Goal: Information Seeking & Learning: Learn about a topic

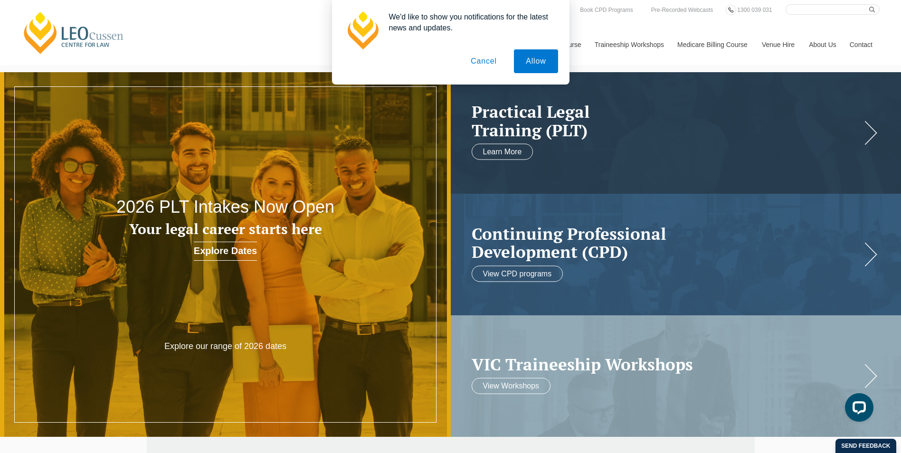
click at [483, 61] on button "Cancel" at bounding box center [484, 61] width 50 height 24
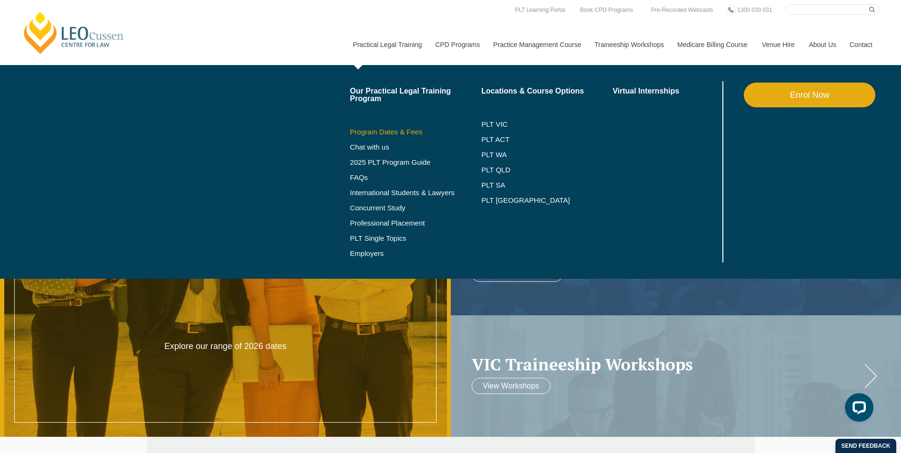
click at [365, 129] on link "Program Dates & Fees" at bounding box center [416, 132] width 132 height 8
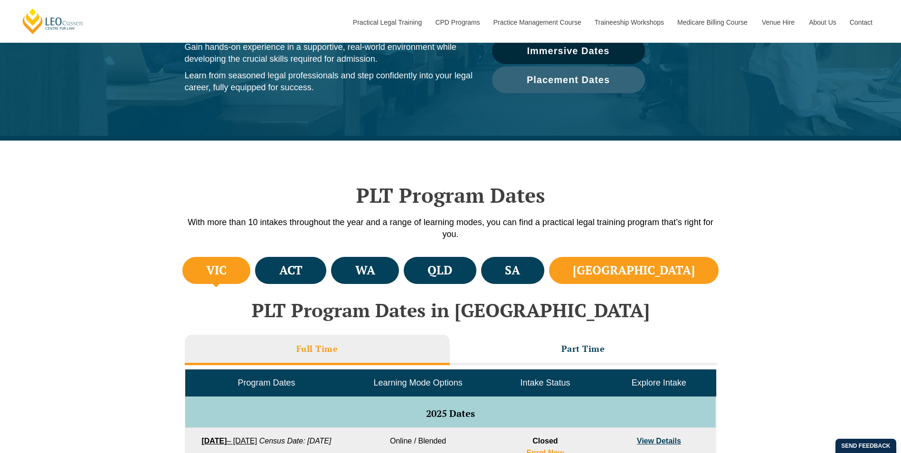
click at [690, 274] on li "[GEOGRAPHIC_DATA]" at bounding box center [634, 270] width 170 height 27
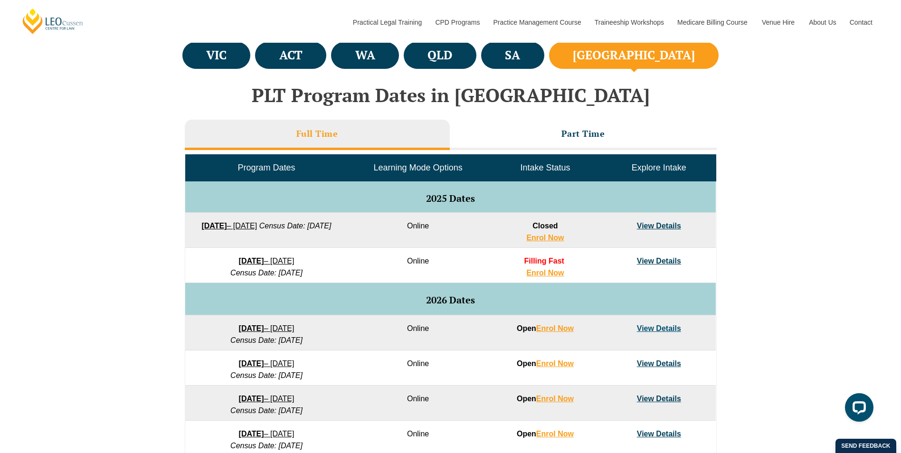
scroll to position [380, 0]
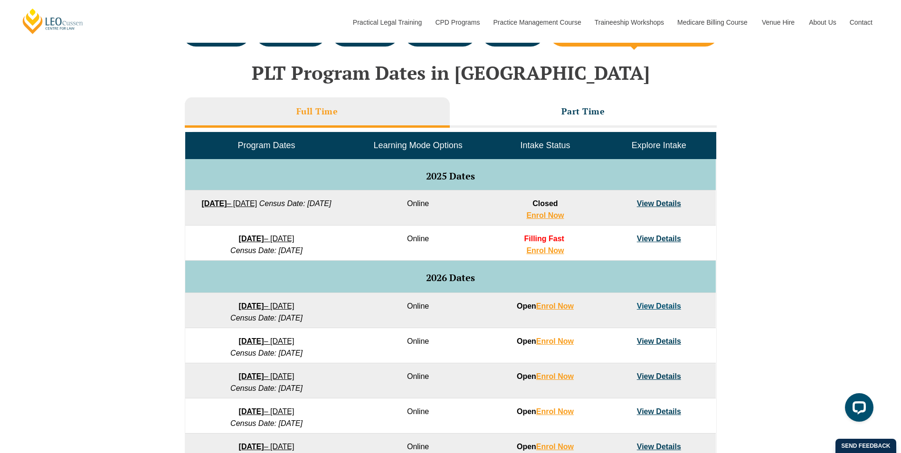
click at [654, 236] on link "View Details" at bounding box center [659, 239] width 44 height 8
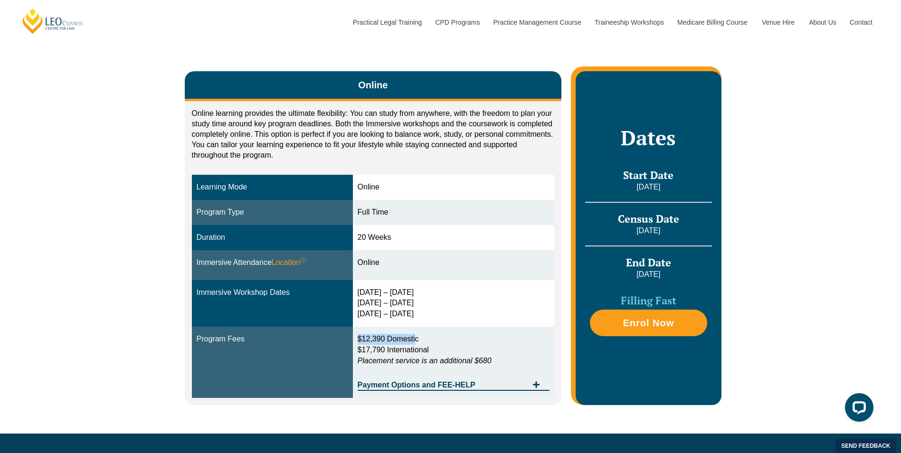
drag, startPoint x: 356, startPoint y: 340, endPoint x: 419, endPoint y: 339, distance: 62.7
click at [419, 339] on td "$12,390 Domestic $17,790 International Placement service is an additional $680 …" at bounding box center [454, 362] width 202 height 71
drag, startPoint x: 419, startPoint y: 339, endPoint x: 505, endPoint y: 355, distance: 87.4
click at [505, 355] on p "$12,390 Domestic $17,790 International Placement service is an additional $680" at bounding box center [453, 350] width 192 height 33
click at [531, 384] on span "Tabs. Open items with Enter or Space, close with Escape and navigate using the …" at bounding box center [535, 385] width 17 height 9
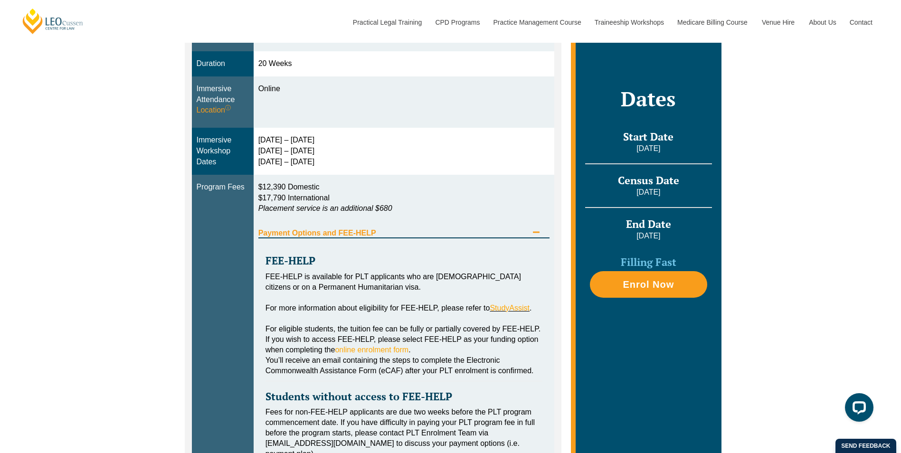
scroll to position [332, 0]
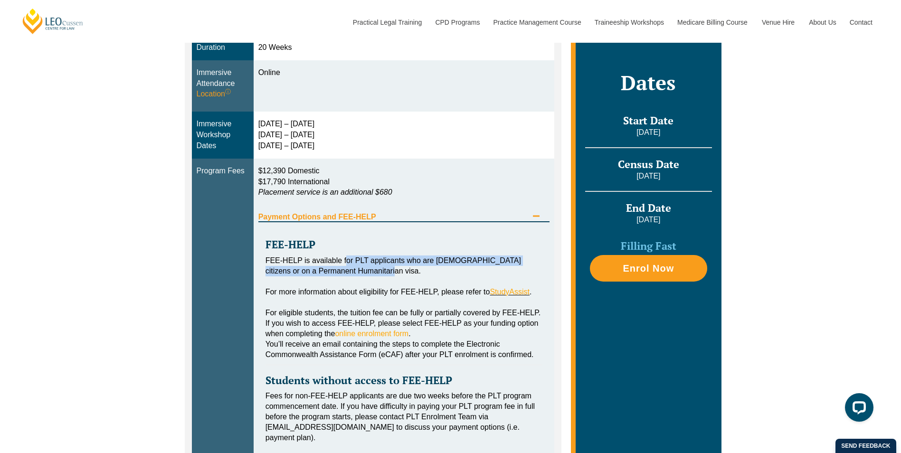
drag, startPoint x: 353, startPoint y: 261, endPoint x: 495, endPoint y: 270, distance: 142.7
click at [495, 270] on div "FEE-HELP is available for PLT applicants who are [DEMOGRAPHIC_DATA] citizens or…" at bounding box center [403, 265] width 277 height 21
click at [350, 259] on div "FEE-HELP is available for PLT applicants who are [DEMOGRAPHIC_DATA] citizens or…" at bounding box center [403, 265] width 277 height 21
click at [538, 214] on icon "Tabs. Open items with Enter or Space, close with Escape and navigate using the …" at bounding box center [536, 216] width 8 height 8
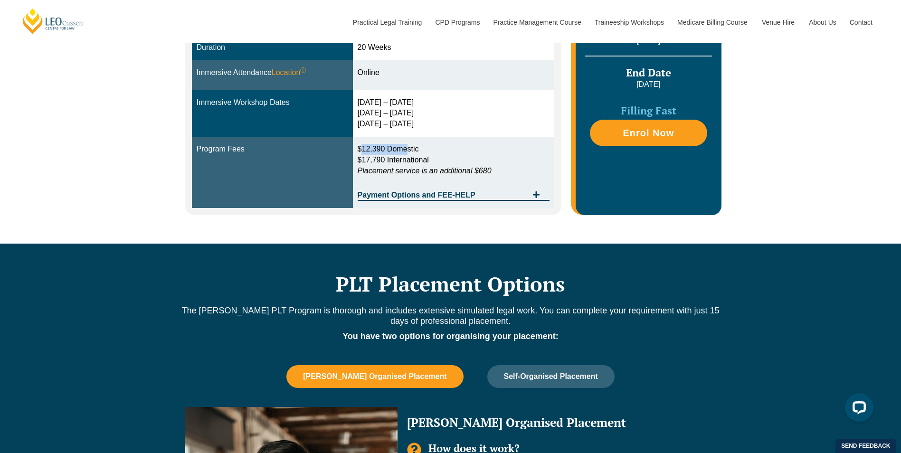
drag, startPoint x: 363, startPoint y: 149, endPoint x: 412, endPoint y: 149, distance: 48.9
click at [412, 149] on span "$12,390 Domestic" at bounding box center [387, 149] width 61 height 8
drag, startPoint x: 412, startPoint y: 149, endPoint x: 395, endPoint y: 151, distance: 17.2
click at [395, 151] on span "$12,390 Domestic" at bounding box center [387, 149] width 61 height 8
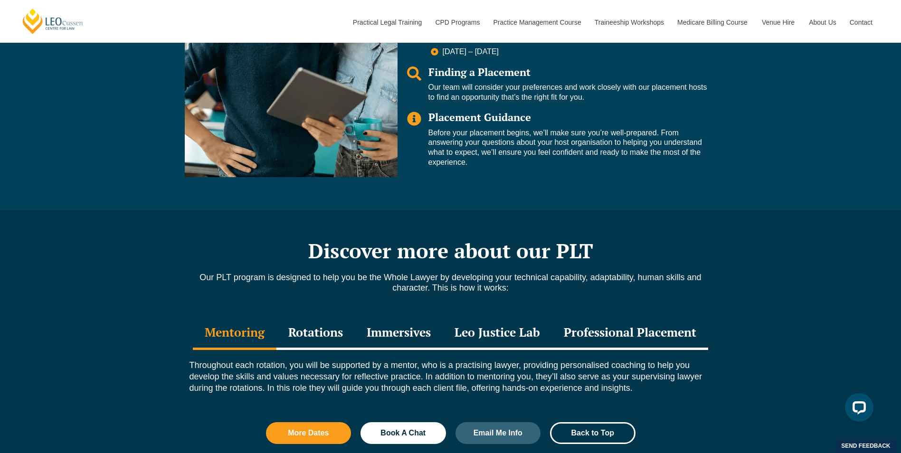
scroll to position [902, 0]
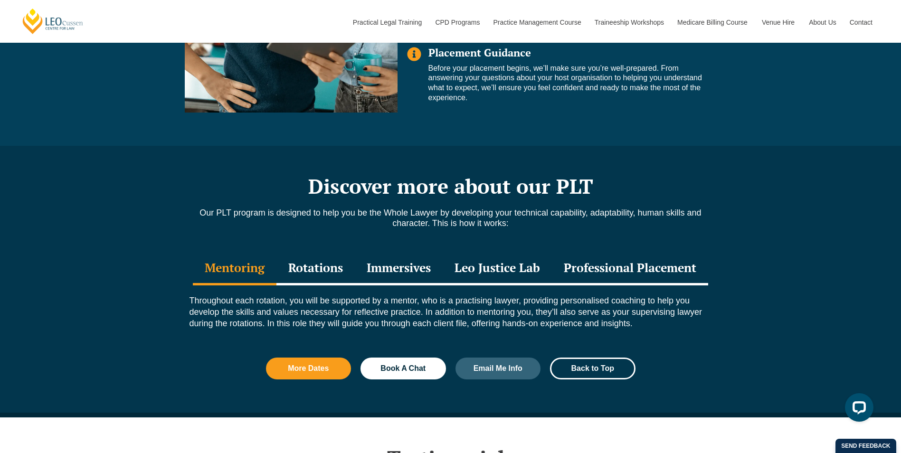
click at [381, 267] on div "Immersives" at bounding box center [399, 268] width 88 height 33
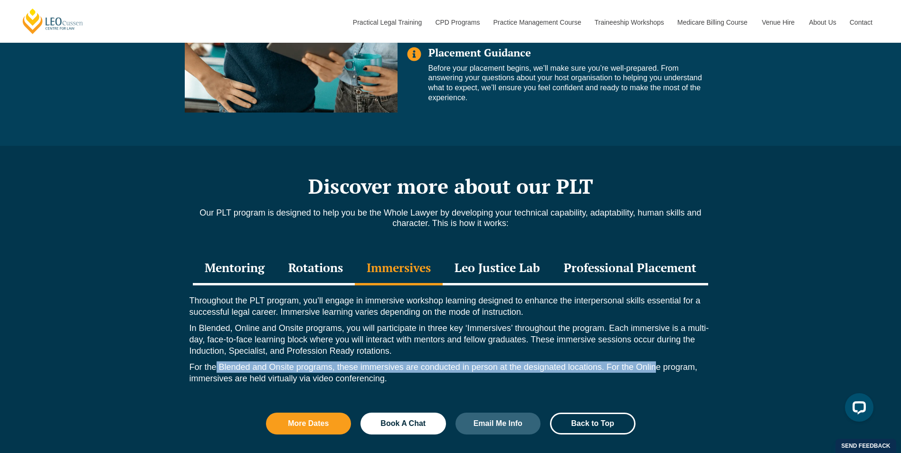
drag, startPoint x: 215, startPoint y: 368, endPoint x: 655, endPoint y: 371, distance: 440.1
click at [655, 371] on p "For the Blended and Onsite programs, these immersives are conducted in person a…" at bounding box center [450, 372] width 522 height 23
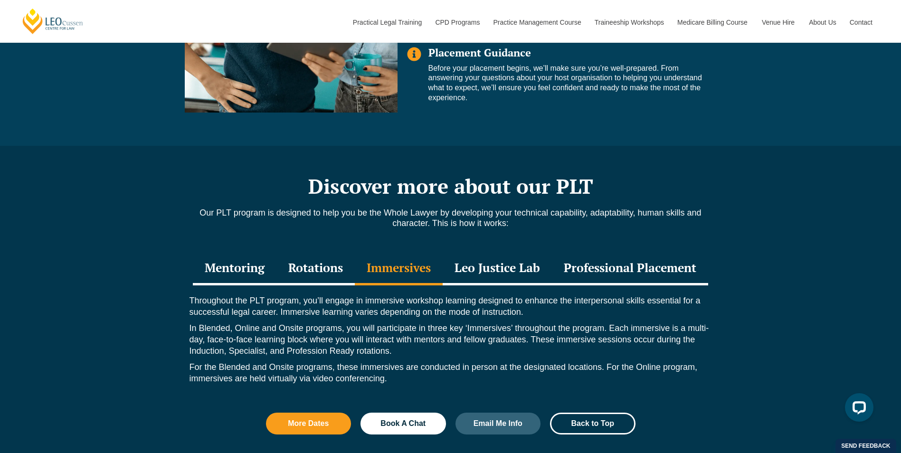
click at [806, 347] on div "Discover more about our PLT Our PLT program is designed to help you be the Whol…" at bounding box center [450, 309] width 901 height 327
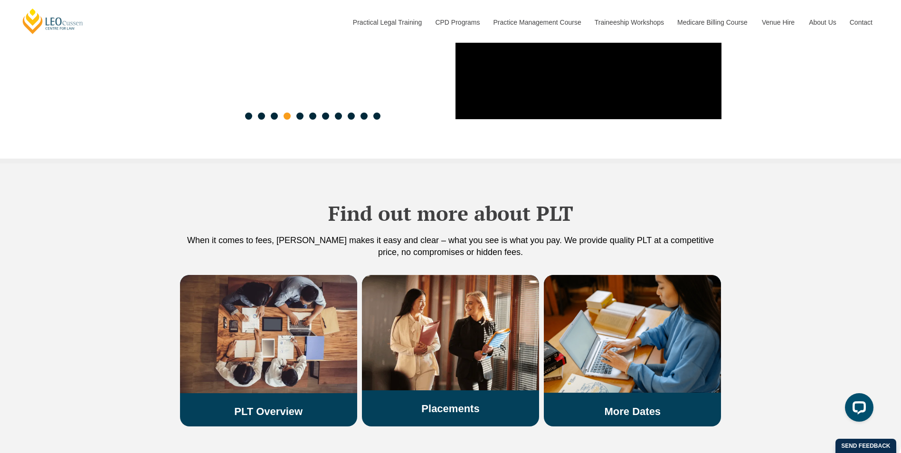
scroll to position [1519, 0]
